Goal: Information Seeking & Learning: Check status

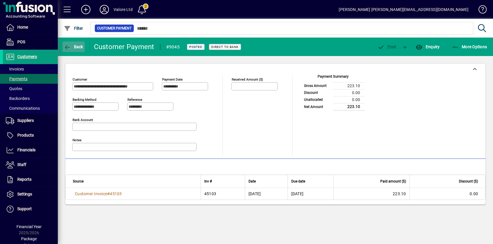
click at [77, 44] on span "button" at bounding box center [73, 47] width 22 height 14
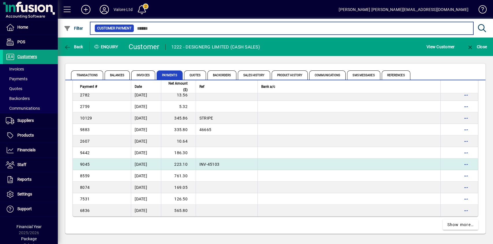
scroll to position [1047, 0]
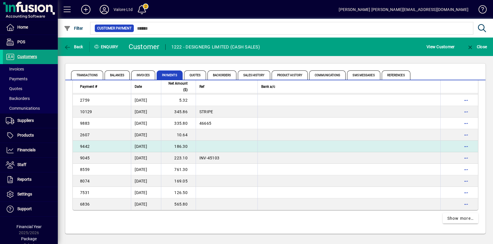
click at [182, 146] on td "186.30" at bounding box center [178, 147] width 35 height 12
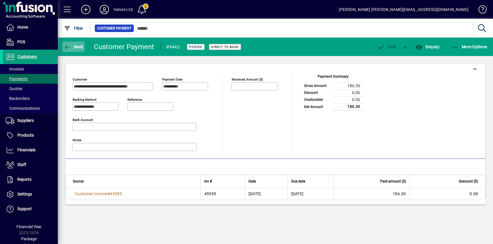
click at [76, 45] on span "Back" at bounding box center [73, 47] width 19 height 5
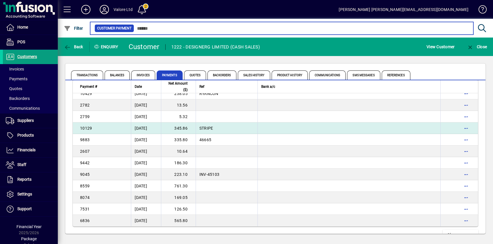
scroll to position [1018, 0]
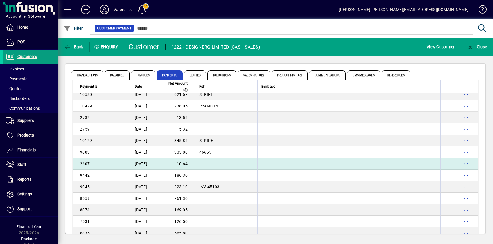
click at [178, 164] on td "10.64" at bounding box center [178, 164] width 35 height 12
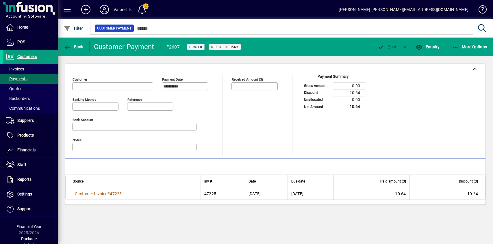
type input "**********"
click at [79, 47] on span "Back" at bounding box center [73, 47] width 19 height 5
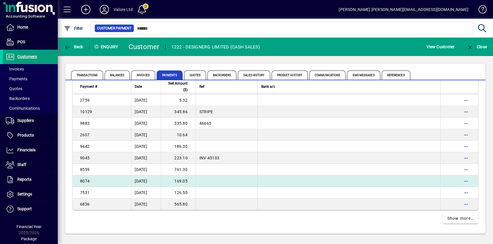
scroll to position [1018, 0]
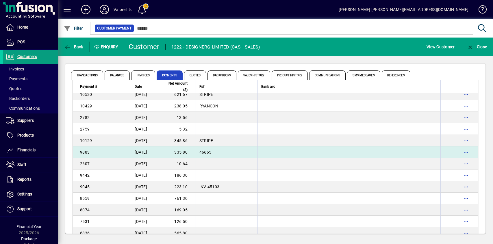
click at [185, 152] on td "335.80" at bounding box center [178, 153] width 35 height 12
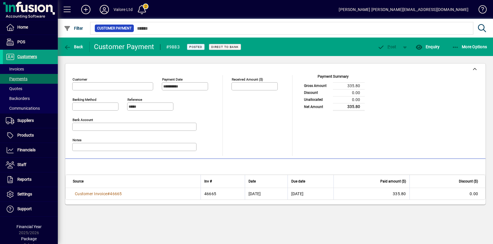
type input "**********"
click at [68, 46] on icon "button" at bounding box center [67, 48] width 7 height 6
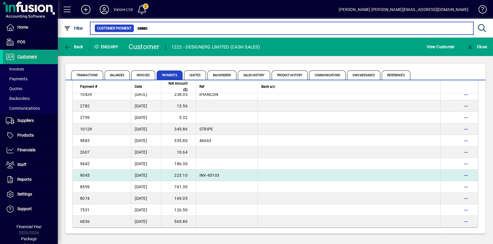
scroll to position [989, 0]
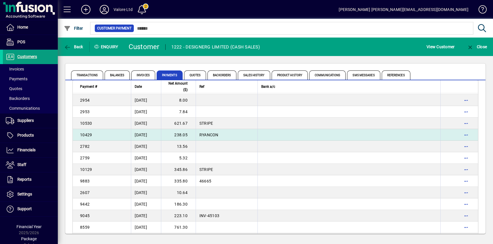
click at [182, 136] on td "238.05" at bounding box center [178, 135] width 35 height 12
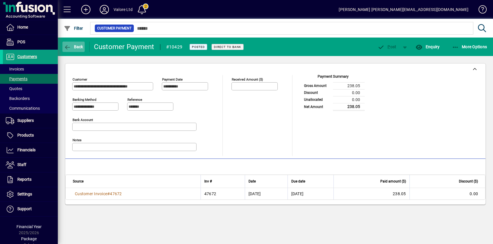
click at [71, 47] on span "Back" at bounding box center [73, 47] width 19 height 5
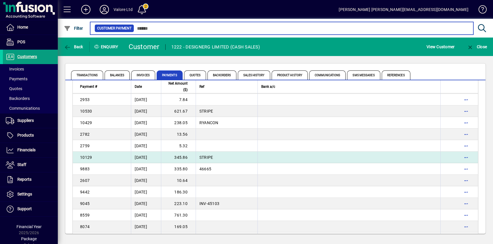
scroll to position [989, 0]
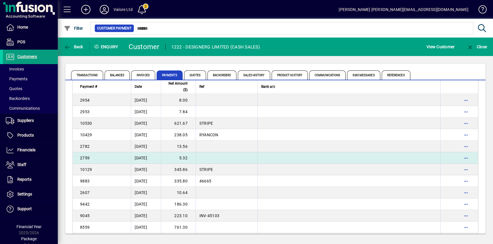
click at [178, 158] on td "5.32" at bounding box center [178, 158] width 35 height 12
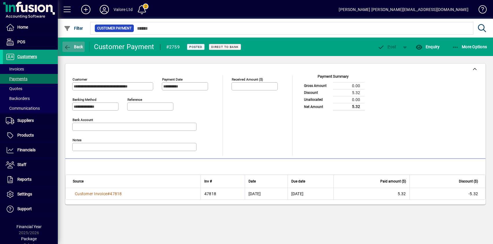
click at [73, 47] on span "Back" at bounding box center [73, 47] width 19 height 5
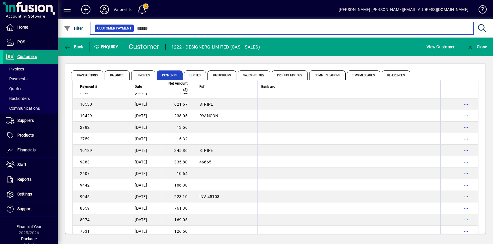
scroll to position [1006, 0]
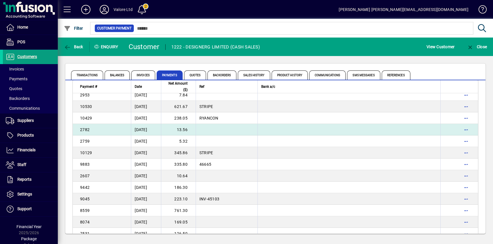
click at [143, 130] on td "[DATE]" at bounding box center [146, 130] width 30 height 12
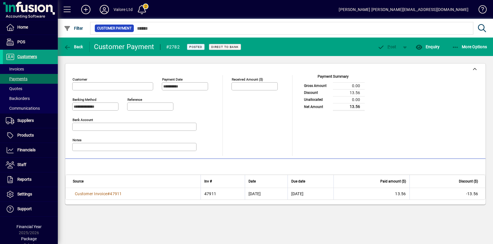
type input "**********"
click at [75, 47] on span "Back" at bounding box center [73, 47] width 19 height 5
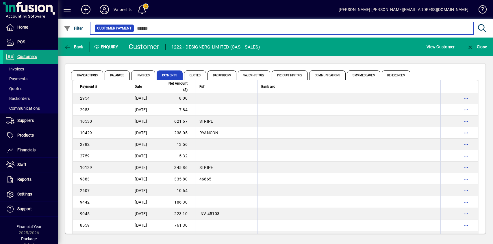
scroll to position [986, 0]
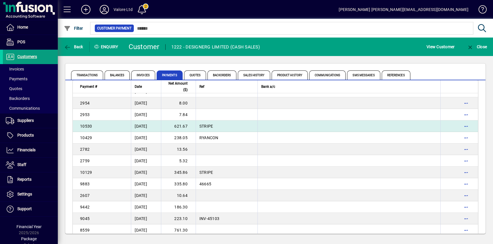
click at [176, 127] on td "621.67" at bounding box center [178, 127] width 35 height 12
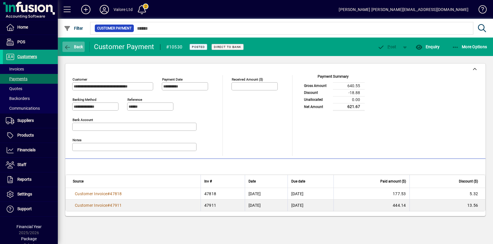
click at [75, 44] on span "button" at bounding box center [73, 47] width 22 height 14
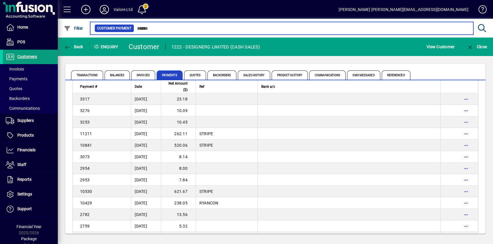
scroll to position [916, 0]
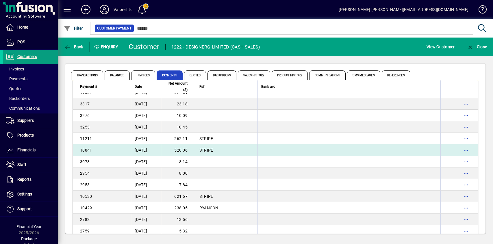
click at [184, 150] on td "520.06" at bounding box center [178, 151] width 35 height 12
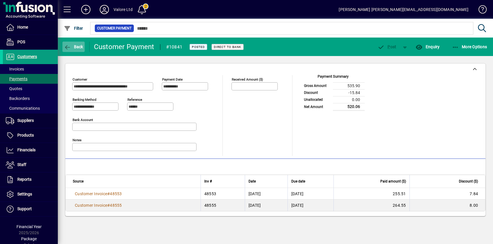
click at [72, 46] on span "Back" at bounding box center [73, 47] width 19 height 5
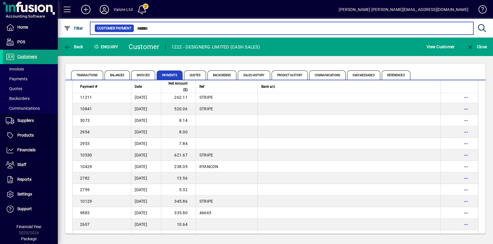
scroll to position [948, 0]
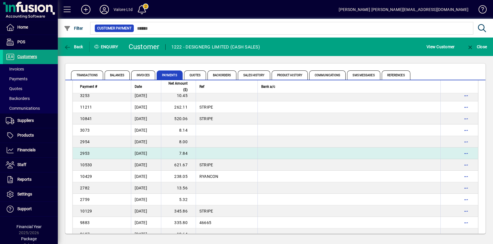
click at [147, 154] on td "[DATE]" at bounding box center [146, 154] width 30 height 12
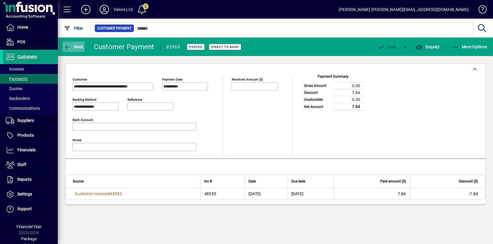
click at [68, 45] on icon "button" at bounding box center [67, 48] width 7 height 6
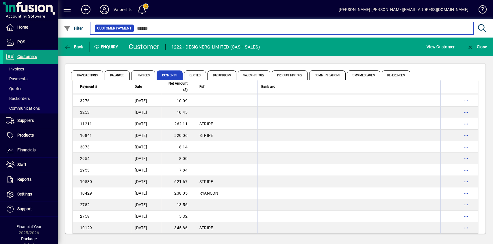
scroll to position [928, 0]
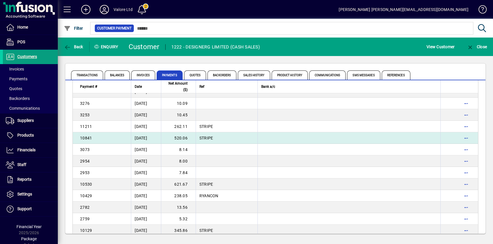
click at [183, 137] on td "520.06" at bounding box center [178, 138] width 35 height 12
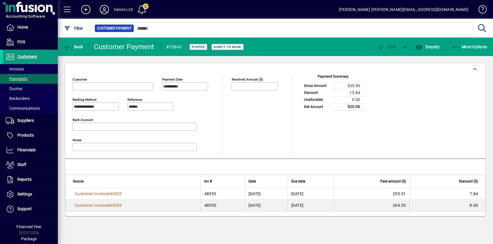
type input "**********"
click at [72, 46] on span "Back" at bounding box center [73, 47] width 19 height 5
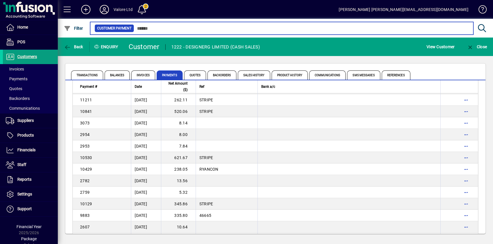
scroll to position [940, 0]
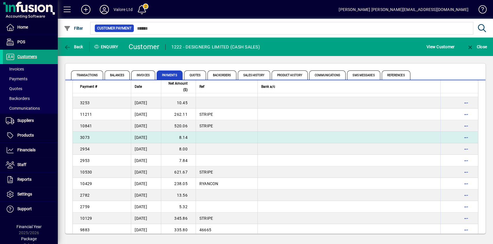
click at [147, 138] on td "[DATE]" at bounding box center [146, 138] width 30 height 12
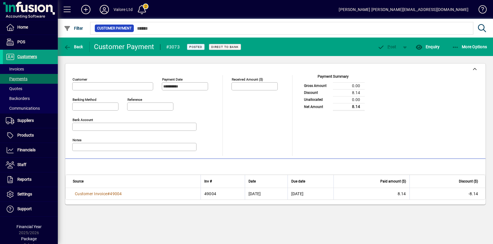
type input "**********"
click at [75, 45] on span "Back" at bounding box center [73, 47] width 19 height 5
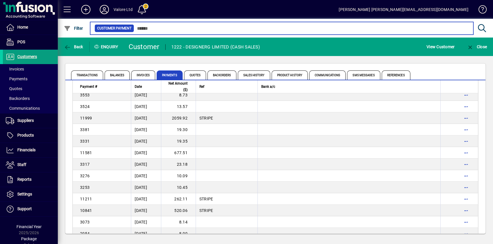
scroll to position [853, 0]
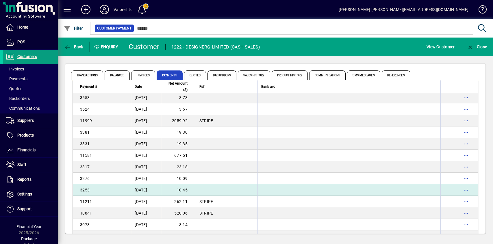
click at [180, 191] on td "10.45" at bounding box center [178, 190] width 35 height 12
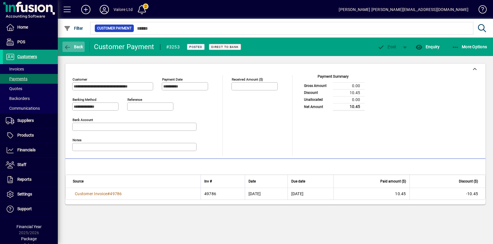
click at [77, 47] on span "Back" at bounding box center [73, 47] width 19 height 5
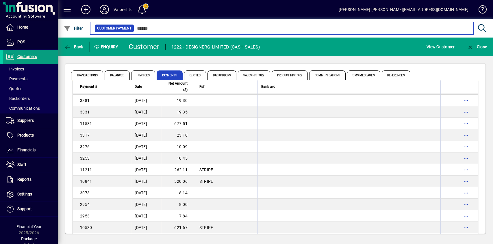
scroll to position [875, 0]
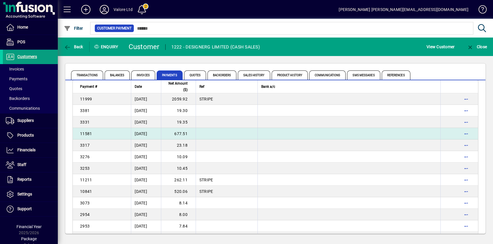
click at [153, 135] on td "[DATE]" at bounding box center [146, 134] width 30 height 12
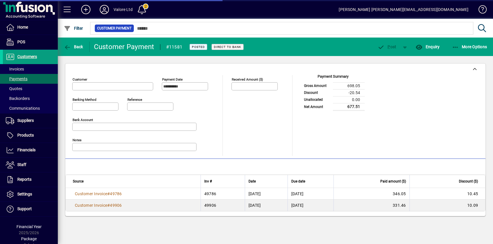
type input "**********"
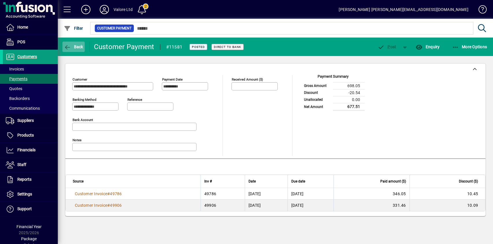
click at [74, 46] on span "Back" at bounding box center [73, 47] width 19 height 5
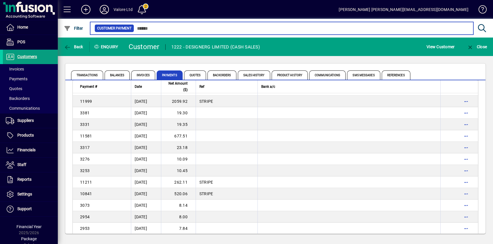
scroll to position [865, 0]
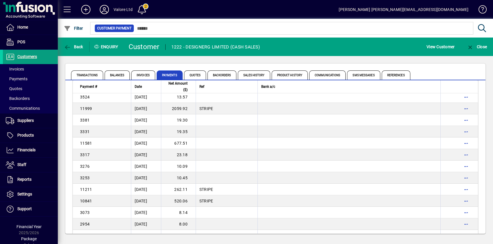
drag, startPoint x: 149, startPoint y: 155, endPoint x: 153, endPoint y: 155, distance: 4.0
click at [149, 155] on td "[DATE]" at bounding box center [146, 155] width 30 height 12
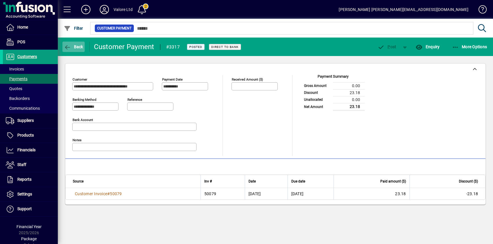
click at [75, 46] on span "Back" at bounding box center [73, 47] width 19 height 5
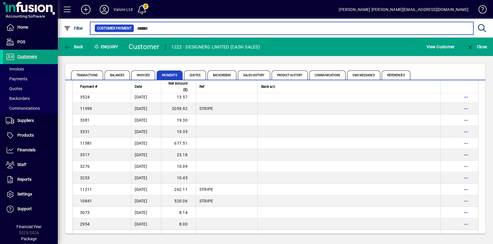
scroll to position [858, 0]
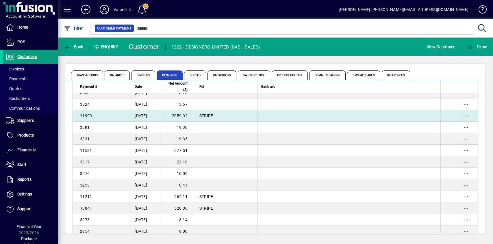
click at [183, 115] on td "2059.92" at bounding box center [178, 116] width 35 height 12
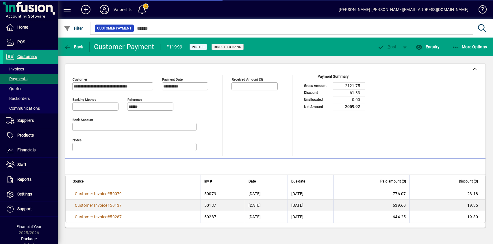
type input "**********"
click at [75, 46] on span "Back" at bounding box center [73, 47] width 19 height 5
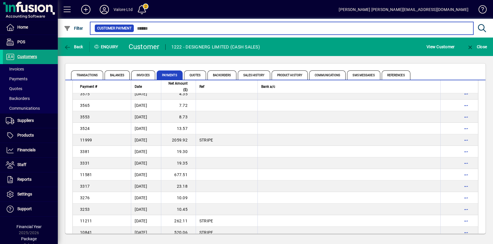
scroll to position [826, 0]
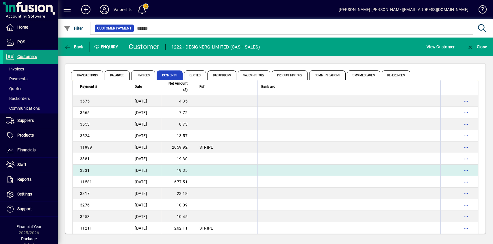
click at [184, 170] on td "19.35" at bounding box center [178, 171] width 35 height 12
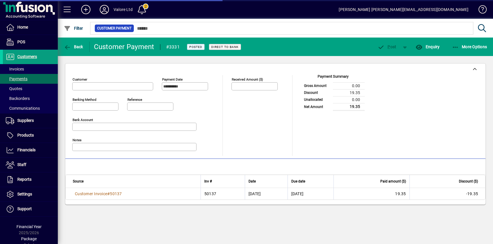
type input "**********"
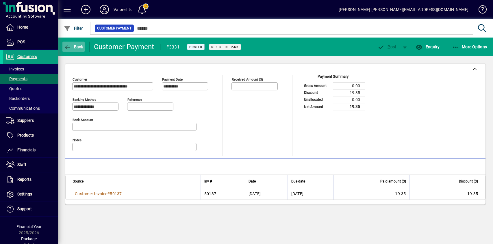
click at [76, 49] on span "Back" at bounding box center [73, 47] width 19 height 5
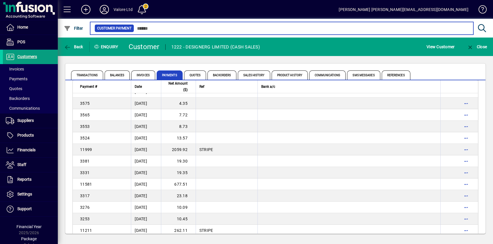
scroll to position [829, 0]
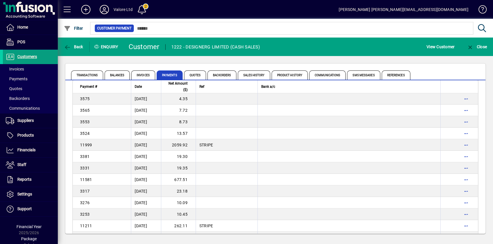
click at [145, 155] on td "[DATE]" at bounding box center [146, 157] width 30 height 12
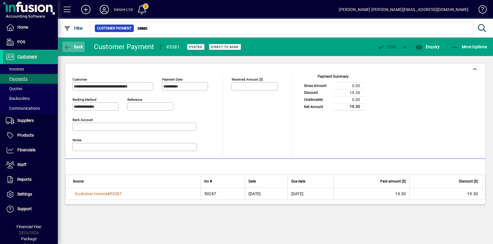
click at [76, 46] on span "Back" at bounding box center [73, 47] width 19 height 5
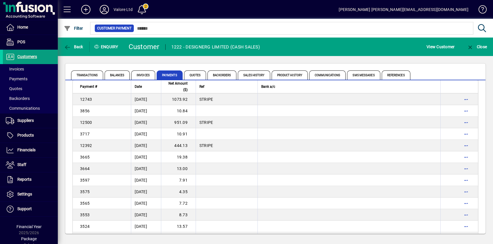
scroll to position [828, 0]
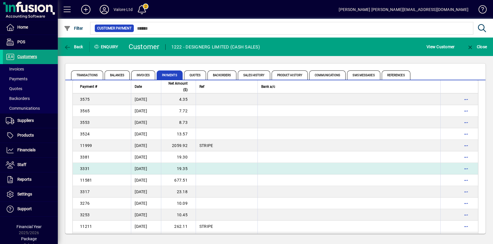
click at [156, 170] on td "[DATE]" at bounding box center [146, 169] width 30 height 12
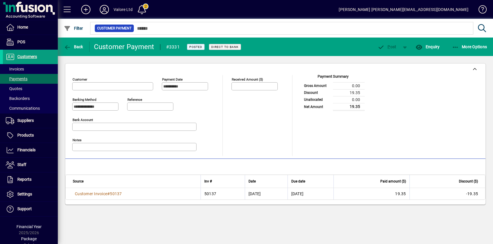
type input "**********"
click at [76, 45] on span "Back" at bounding box center [73, 47] width 19 height 5
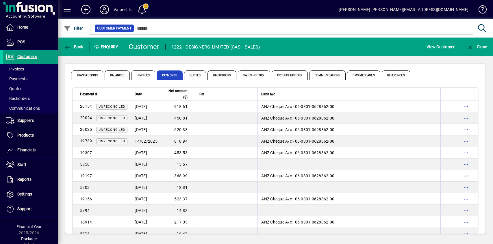
scroll to position [828, 0]
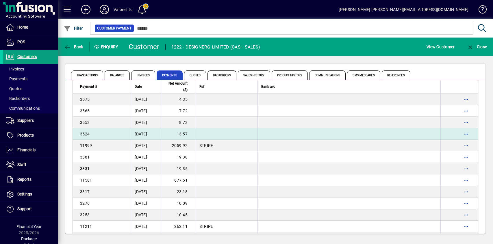
click at [187, 133] on td "13.57" at bounding box center [178, 134] width 35 height 12
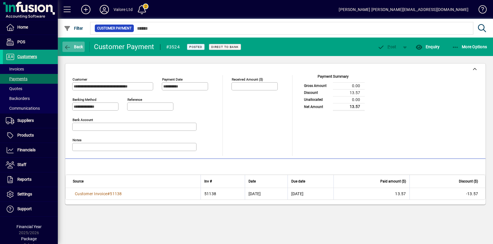
click at [74, 43] on span "button" at bounding box center [73, 47] width 22 height 14
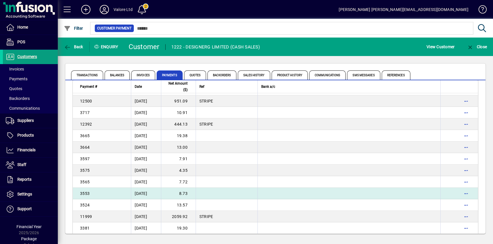
scroll to position [747, 0]
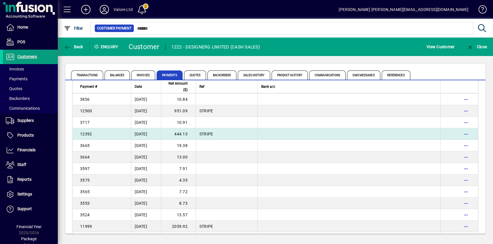
click at [180, 134] on td "444.13" at bounding box center [178, 134] width 35 height 12
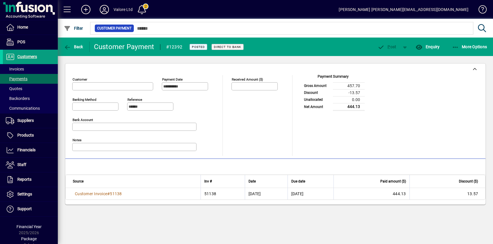
type input "**********"
click at [78, 46] on span "Back" at bounding box center [73, 47] width 19 height 5
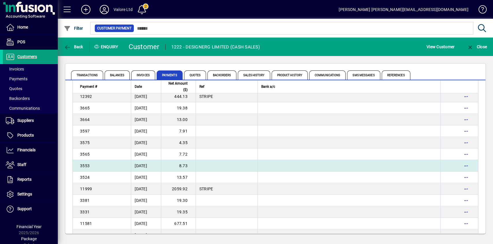
scroll to position [776, 0]
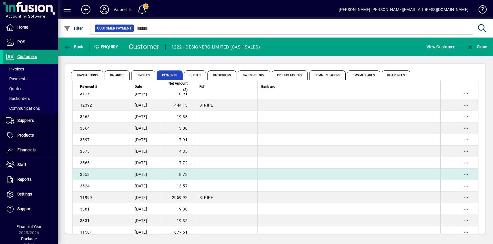
click at [148, 175] on td "[DATE]" at bounding box center [146, 175] width 30 height 12
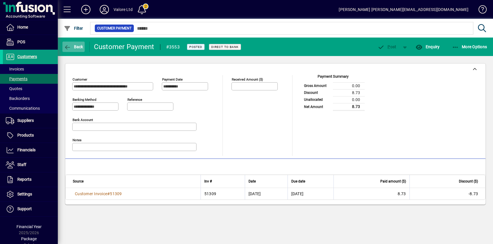
click at [71, 47] on span "Back" at bounding box center [73, 47] width 19 height 5
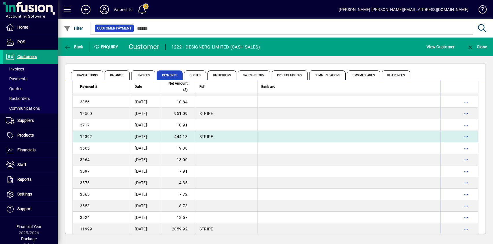
scroll to position [736, 0]
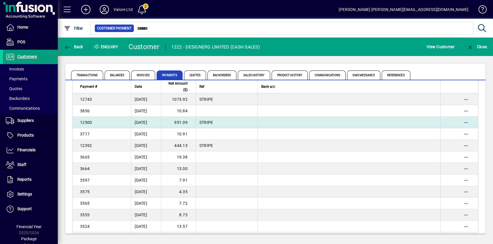
click at [186, 122] on td "951.09" at bounding box center [178, 123] width 35 height 12
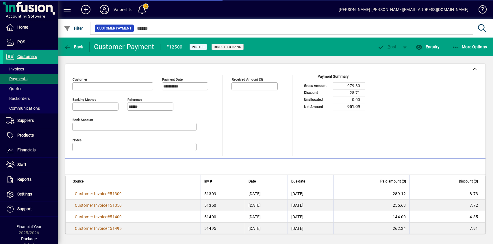
type input "**********"
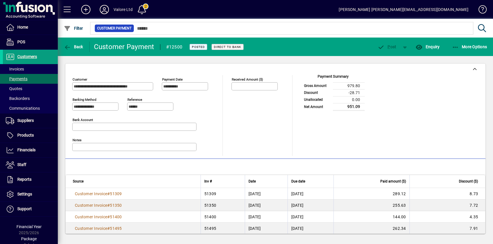
scroll to position [5, 0]
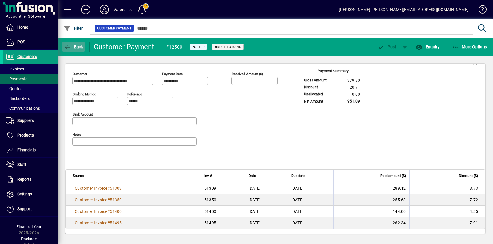
click at [73, 44] on span "button" at bounding box center [73, 47] width 22 height 14
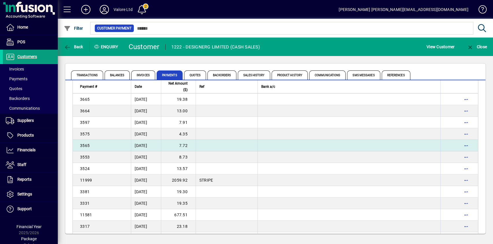
scroll to position [765, 0]
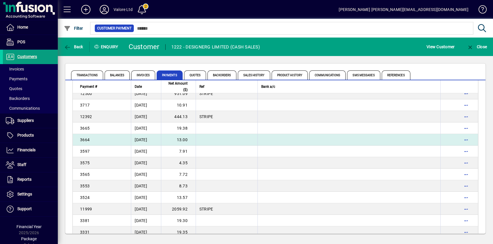
click at [179, 141] on td "13.00" at bounding box center [178, 140] width 35 height 12
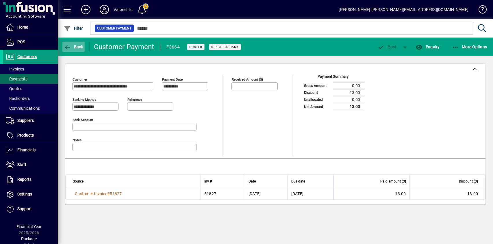
click at [76, 42] on span "button" at bounding box center [73, 47] width 22 height 14
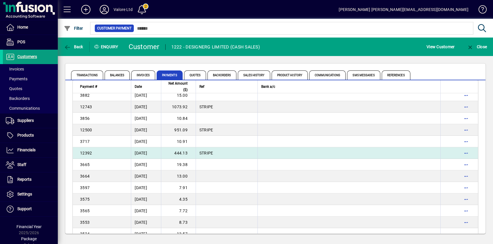
scroll to position [718, 0]
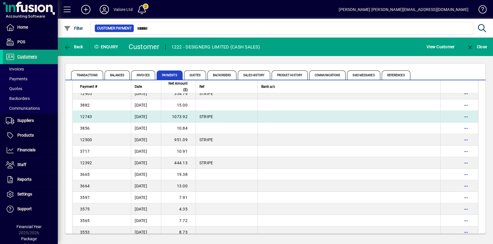
click at [188, 117] on td "1073.92" at bounding box center [178, 117] width 35 height 12
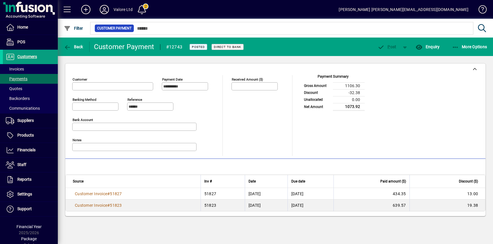
type input "**********"
click at [72, 45] on span "Back" at bounding box center [73, 47] width 19 height 5
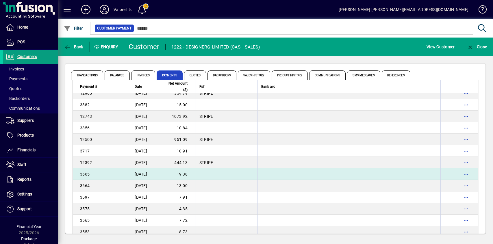
scroll to position [707, 0]
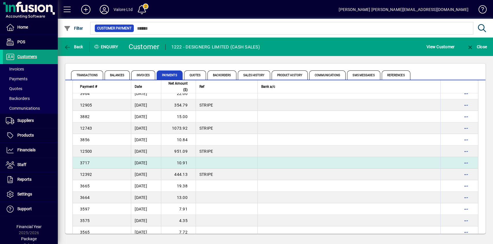
click at [179, 162] on td "10.91" at bounding box center [178, 163] width 35 height 12
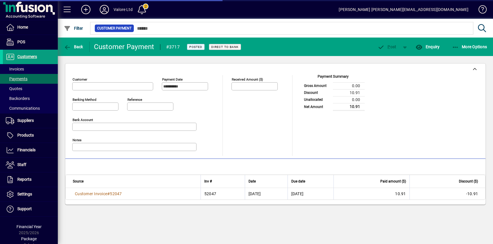
type input "**********"
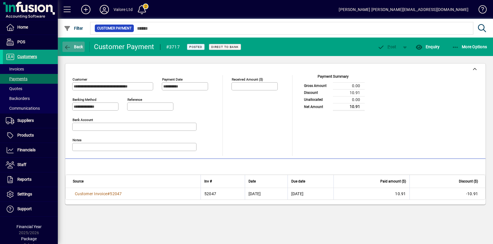
click at [76, 46] on span "Back" at bounding box center [73, 47] width 19 height 5
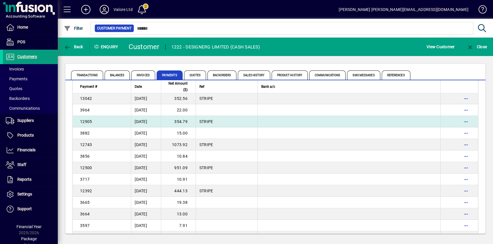
scroll to position [678, 0]
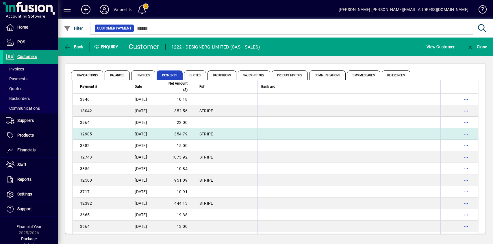
click at [186, 135] on td "354.79" at bounding box center [178, 134] width 35 height 12
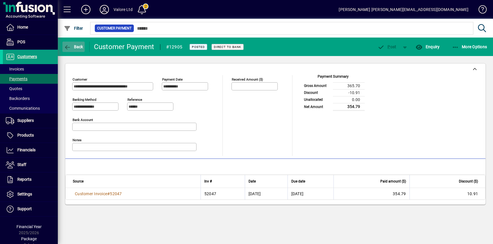
click at [70, 47] on icon "button" at bounding box center [67, 48] width 7 height 6
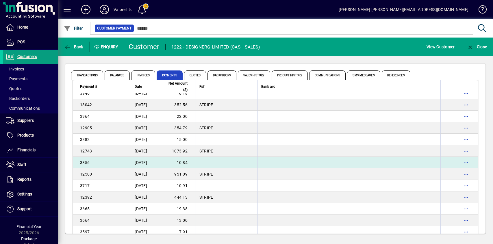
scroll to position [678, 0]
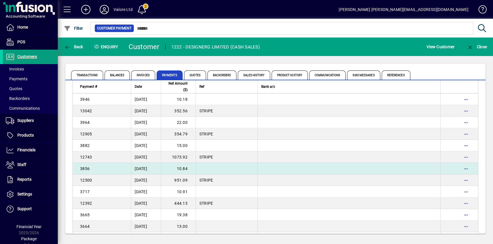
click at [184, 168] on td "10.84" at bounding box center [178, 169] width 35 height 12
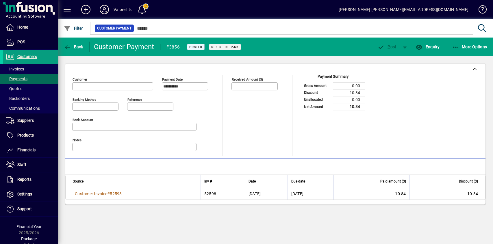
type input "**********"
click at [74, 47] on span "Back" at bounding box center [73, 47] width 19 height 5
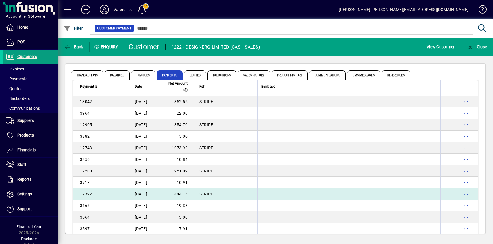
scroll to position [678, 0]
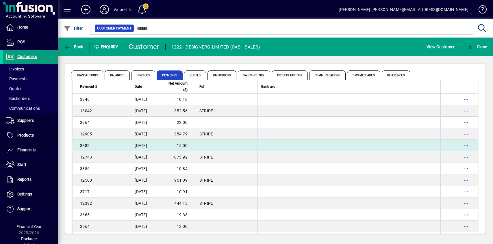
click at [185, 145] on td "15.00" at bounding box center [178, 146] width 35 height 12
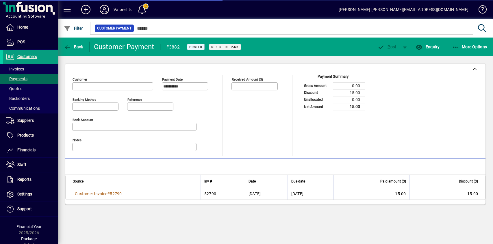
type input "**********"
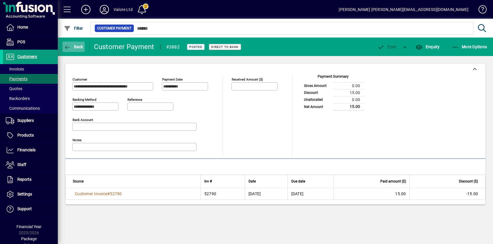
click at [73, 44] on span "button" at bounding box center [73, 47] width 22 height 14
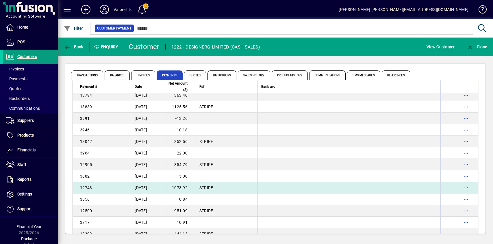
scroll to position [637, 0]
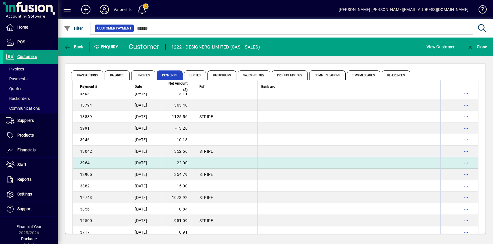
click at [185, 162] on td "22.00" at bounding box center [178, 163] width 35 height 12
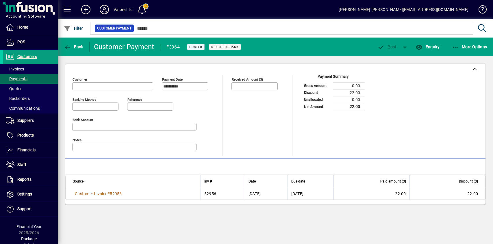
type input "**********"
click at [69, 45] on icon "button" at bounding box center [67, 48] width 7 height 6
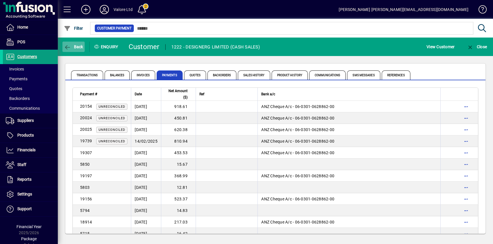
scroll to position [666, 0]
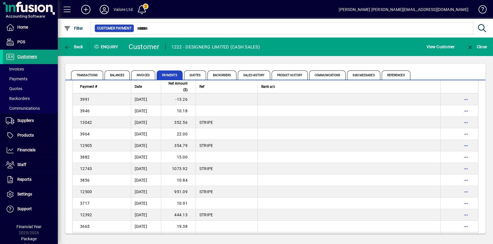
click at [180, 111] on td "10.18" at bounding box center [178, 111] width 35 height 12
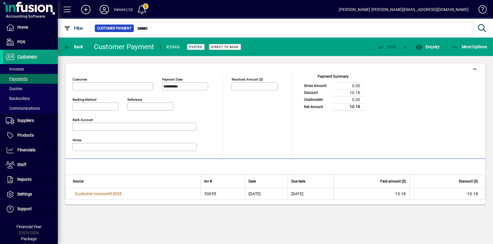
type input "**********"
click at [73, 49] on span "Back" at bounding box center [73, 47] width 19 height 5
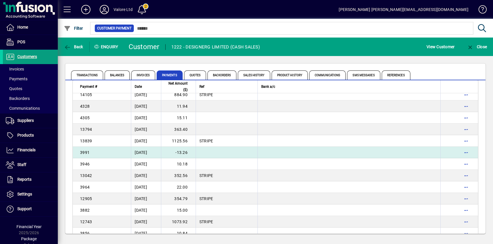
scroll to position [608, 0]
